Goal: Task Accomplishment & Management: Complete application form

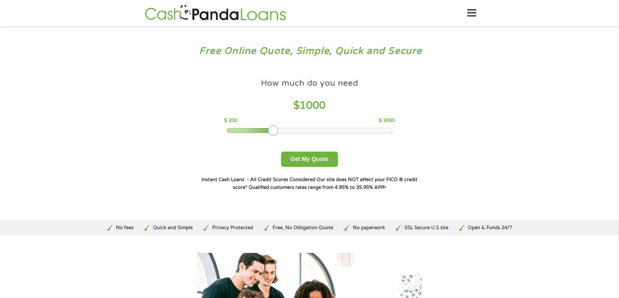
click at [314, 132] on div at bounding box center [309, 130] width 165 height 5
click at [324, 131] on div at bounding box center [309, 130] width 165 height 5
click at [344, 127] on div "How much do you need $ 1900 $ 200 $ 3000" at bounding box center [309, 104] width 171 height 58
click at [371, 132] on div at bounding box center [309, 130] width 165 height 5
click at [343, 130] on div at bounding box center [298, 130] width 142 height 5
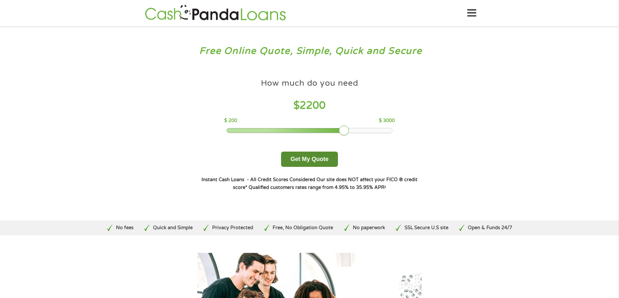
click at [324, 162] on button "Get My Quote" at bounding box center [309, 159] width 57 height 15
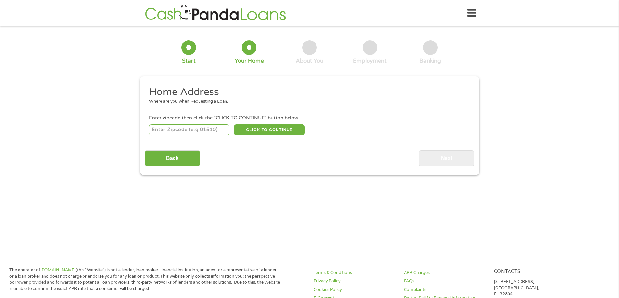
click at [198, 129] on input "number" at bounding box center [189, 130] width 80 height 11
type input "80229"
click at [245, 133] on button "CLICK TO CONTINUE" at bounding box center [269, 130] width 71 height 11
type input "80229"
type input "Denver"
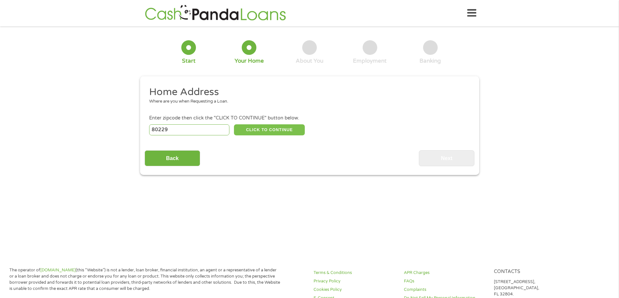
select select "Colorado"
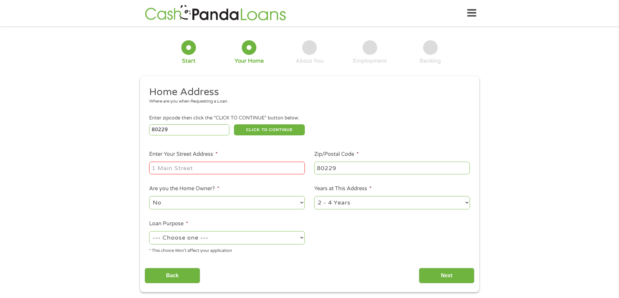
click at [225, 166] on input "Enter Your Street Address *" at bounding box center [227, 168] width 156 height 12
type input "9182 Cypress DR"
click at [224, 233] on select "--- Choose one --- Pay Bills Debt Consolidation Home Improvement Major Purchase…" at bounding box center [227, 237] width 156 height 13
select select "paybills"
click at [149, 231] on select "--- Choose one --- Pay Bills Debt Consolidation Home Improvement Major Purchase…" at bounding box center [227, 237] width 156 height 13
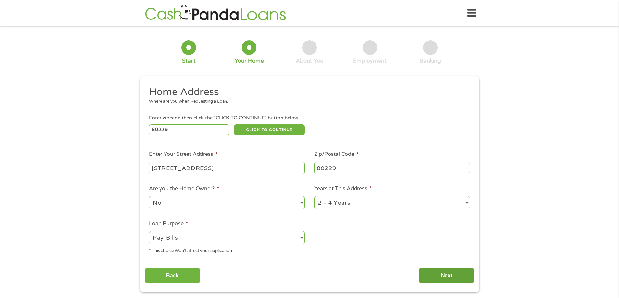
click at [467, 279] on input "Next" at bounding box center [447, 276] width 56 height 16
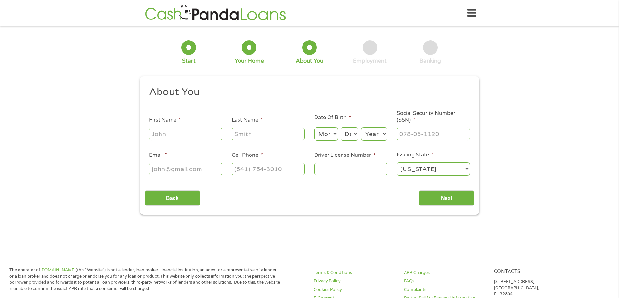
scroll to position [3, 3]
click at [199, 139] on input "First Name *" at bounding box center [185, 134] width 73 height 12
type input "Analiz"
type input "Elizalde"
select select "8"
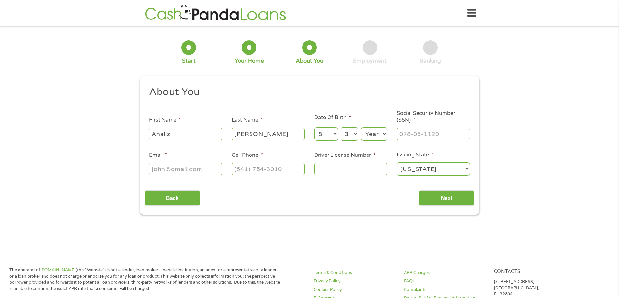
select select "31"
select select "1998"
type input "6__-__-____"
type input "48"
click at [430, 136] on input "___-__-____" at bounding box center [433, 134] width 73 height 12
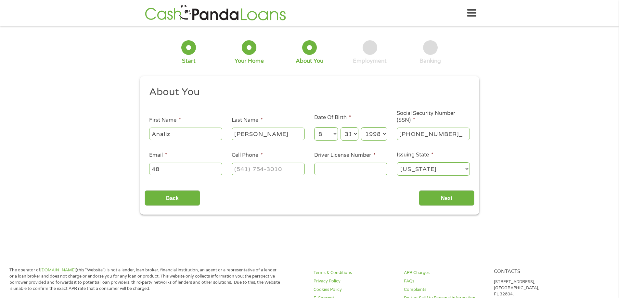
type input "648-16-7950"
type input "aelizalde1261@gmail.co"
type input "(___) ___-____"
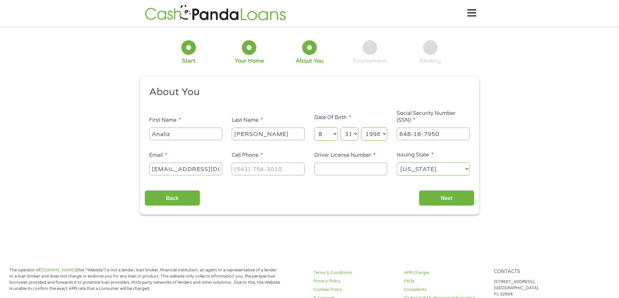
click at [217, 169] on input "aelizalde1261@gmail.co" at bounding box center [185, 169] width 73 height 12
type input "aelizalde1261@gmail.com"
type input "(720) 779-7708"
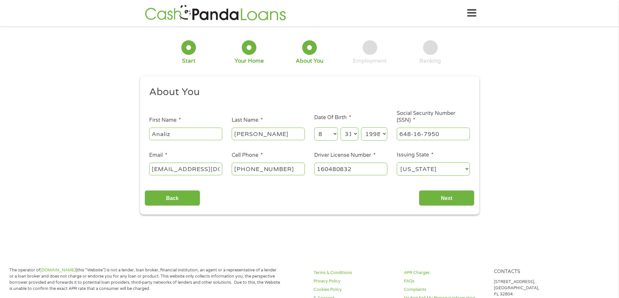
type input "160480832"
click at [460, 200] on input "Next" at bounding box center [447, 199] width 56 height 16
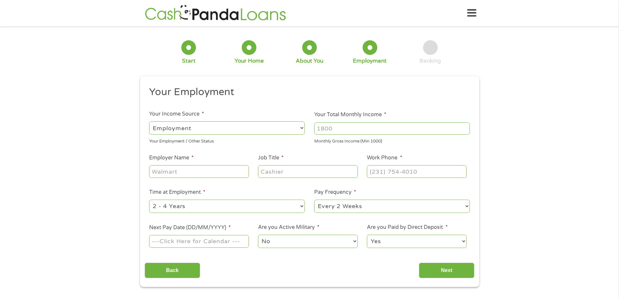
scroll to position [3, 3]
click at [348, 125] on input "Your Total Monthly Income *" at bounding box center [392, 129] width 156 height 12
type input "6000"
type input "SiteOne Landscape Supply"
type input "Order Fullfillment"
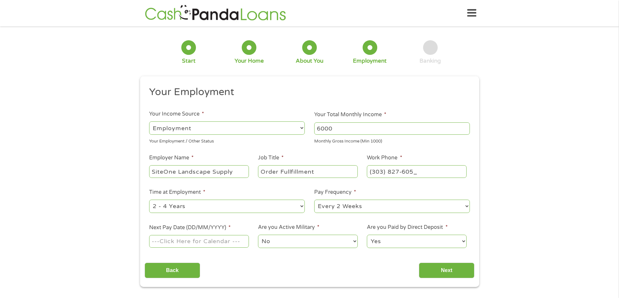
type input "(303) 827-6050"
click at [243, 210] on select "--- Choose one --- 1 Year or less 1 - 2 Years 2 - 4 Years Over 4 Years" at bounding box center [227, 206] width 156 height 13
select select "12months"
click at [149, 200] on select "--- Choose one --- 1 Year or less 1 - 2 Years 2 - 4 Years Over 4 Years" at bounding box center [227, 206] width 156 height 13
click at [362, 206] on select "--- Choose one --- Every 2 Weeks Every Week Monthly Semi-Monthly" at bounding box center [392, 206] width 156 height 13
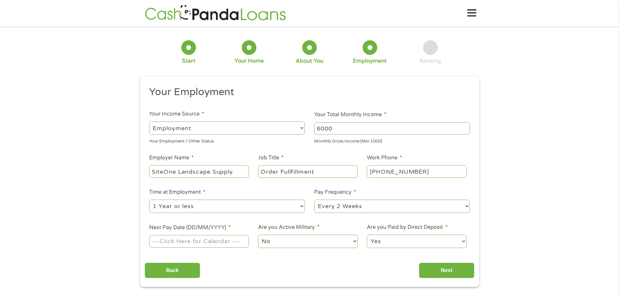
select select "weekly"
click at [314, 200] on select "--- Choose one --- Every 2 Weeks Every Week Monthly Semi-Monthly" at bounding box center [392, 206] width 156 height 13
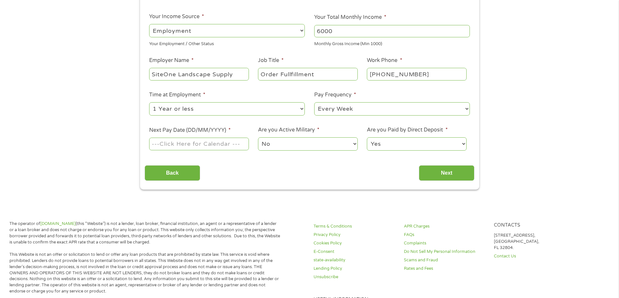
click at [168, 145] on body "Home Get Loan Offer How it works FAQs Blog Cash Loans Quick Loans Online Loans …" at bounding box center [309, 256] width 619 height 709
click at [174, 148] on input "Next Pay Date (DD/MM/YYYY) *" at bounding box center [198, 144] width 99 height 12
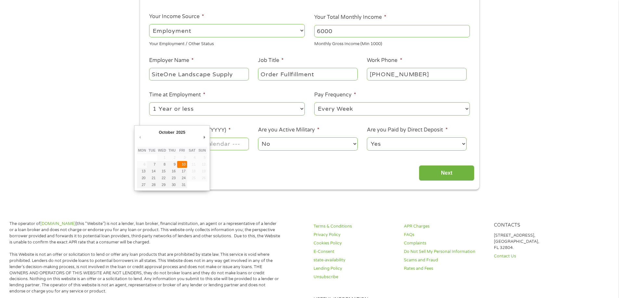
type input "10/10/2025"
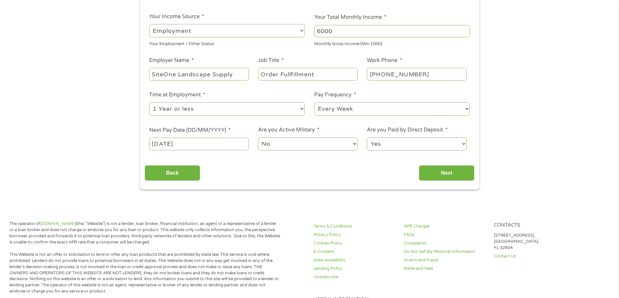
click at [296, 145] on select "No Yes" at bounding box center [307, 144] width 99 height 13
click at [416, 144] on select "Yes No" at bounding box center [416, 144] width 99 height 13
click at [367, 138] on select "Yes No" at bounding box center [416, 144] width 99 height 13
click at [444, 168] on input "Next" at bounding box center [447, 173] width 56 height 16
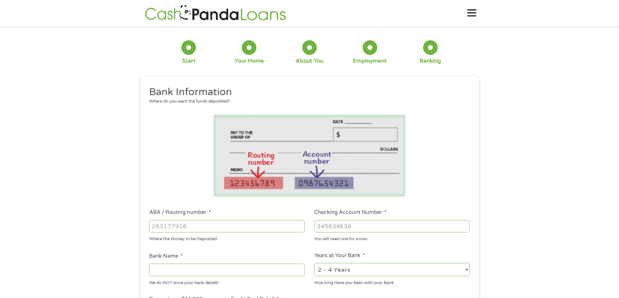
scroll to position [65, 0]
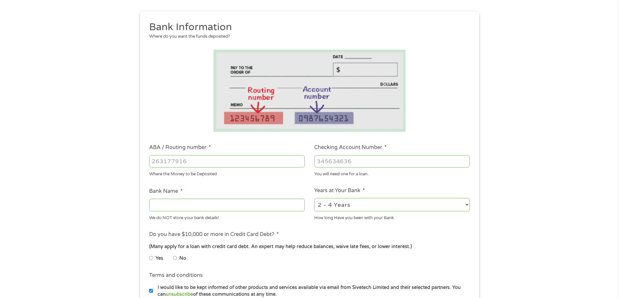
click at [157, 162] on input "ABA / Routing number *" at bounding box center [227, 161] width 156 height 12
type input "10005"
click at [335, 150] on label "Checking Account Number *" at bounding box center [350, 147] width 72 height 7
click at [335, 155] on input "Checking Account Number *" at bounding box center [392, 161] width 156 height 12
click at [337, 163] on input "Checking Account Number *" at bounding box center [392, 161] width 156 height 12
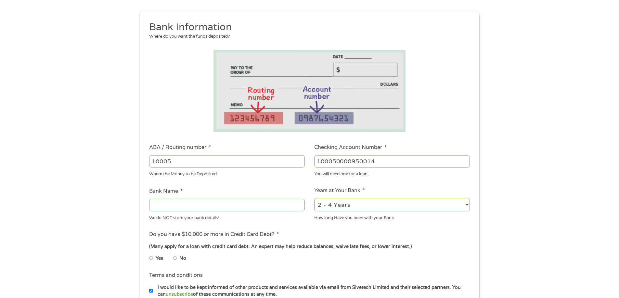
type input "100050000950014"
drag, startPoint x: 224, startPoint y: 163, endPoint x: 124, endPoint y: 177, distance: 101.1
click at [124, 177] on div "1 Start 2 Your Home 3 About You 4 Employment 5 Banking 6 This field is hidden w…" at bounding box center [309, 172] width 619 height 412
type input "307074535"
type input "PREMIER MEMBERS CREDIT UNION"
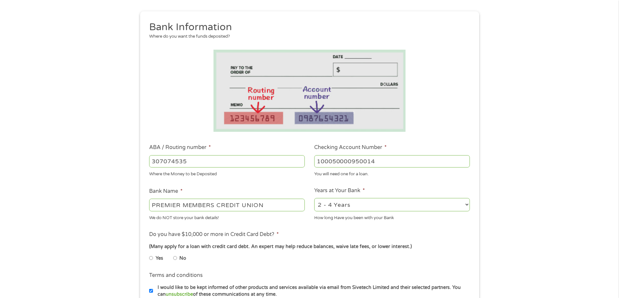
type input "307074535"
click at [398, 208] on select "2 - 4 Years 6 - 12 Months 1 - 2 Years Over 4 Years" at bounding box center [392, 204] width 156 height 13
select select "60months"
click at [314, 198] on select "2 - 4 Years 6 - 12 Months 1 - 2 Years Over 4 Years" at bounding box center [392, 204] width 156 height 13
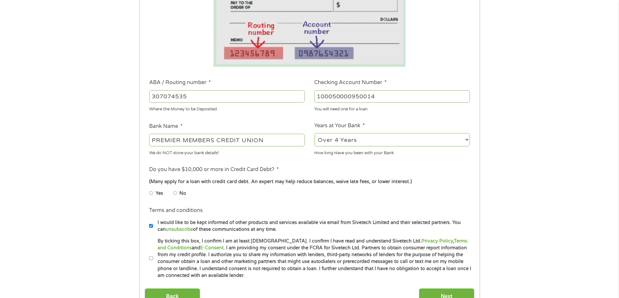
click at [180, 192] on label "No" at bounding box center [182, 193] width 7 height 7
click at [177, 192] on input "No" at bounding box center [175, 193] width 4 height 10
radio input "true"
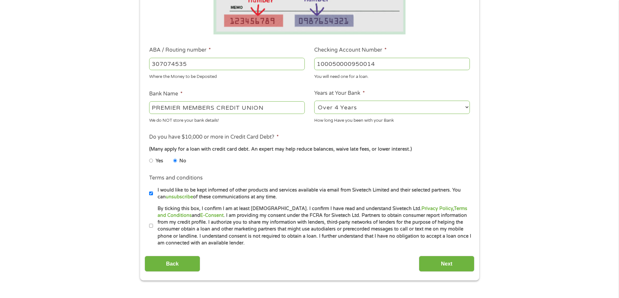
click at [151, 226] on input "By ticking this box, I confirm I am at least 18 years old. I confirm I have rea…" at bounding box center [151, 226] width 4 height 10
checkbox input "true"
click at [453, 263] on input "Next" at bounding box center [447, 264] width 56 height 16
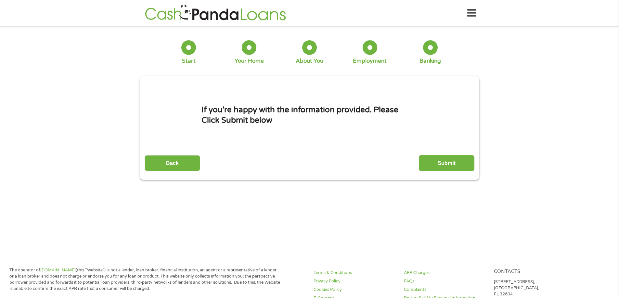
scroll to position [3, 3]
click at [435, 165] on input "Submit" at bounding box center [447, 163] width 56 height 16
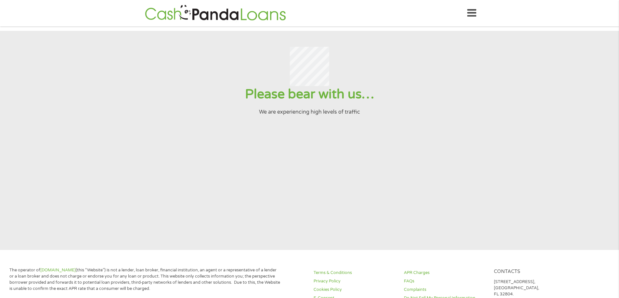
scroll to position [0, 0]
click at [467, 13] on div "Home Get Loan Offer How it works FAQs Blog Cash Loans Quick Loans Online Loans …" at bounding box center [310, 13] width 334 height 20
click at [472, 14] on icon at bounding box center [471, 13] width 9 height 16
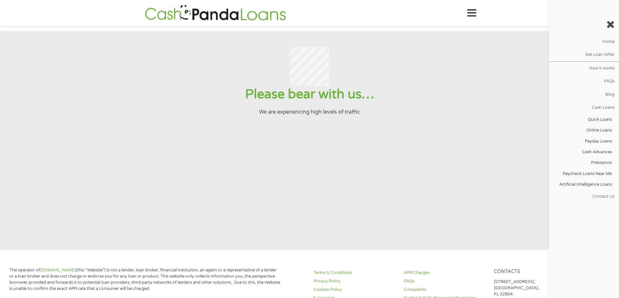
click at [472, 14] on icon at bounding box center [471, 13] width 9 height 16
